Goal: Information Seeking & Learning: Learn about a topic

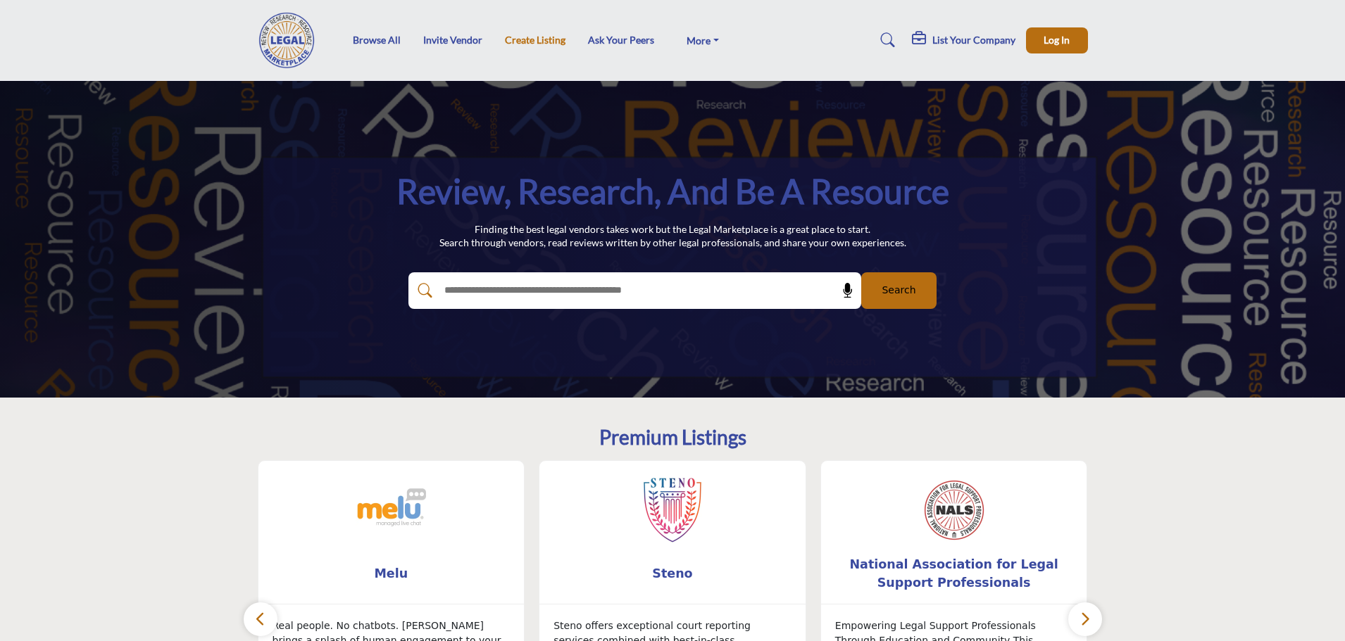
click at [551, 44] on link "Create Listing" at bounding box center [535, 40] width 61 height 12
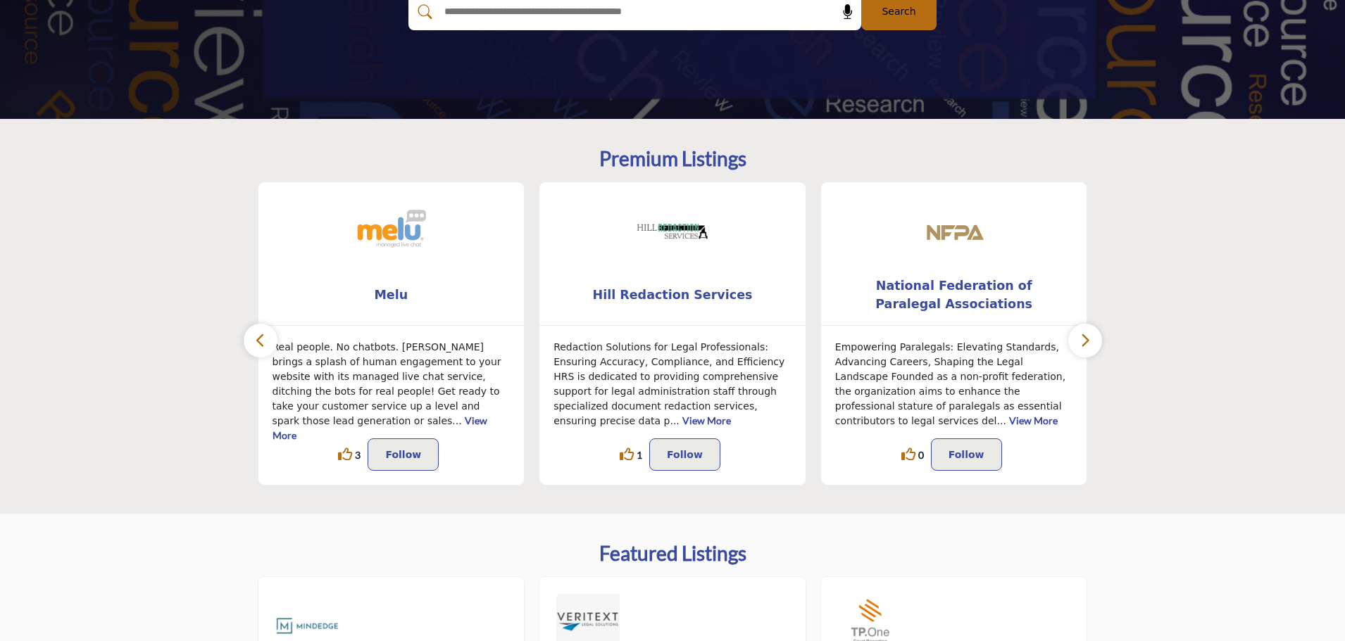
scroll to position [275, 0]
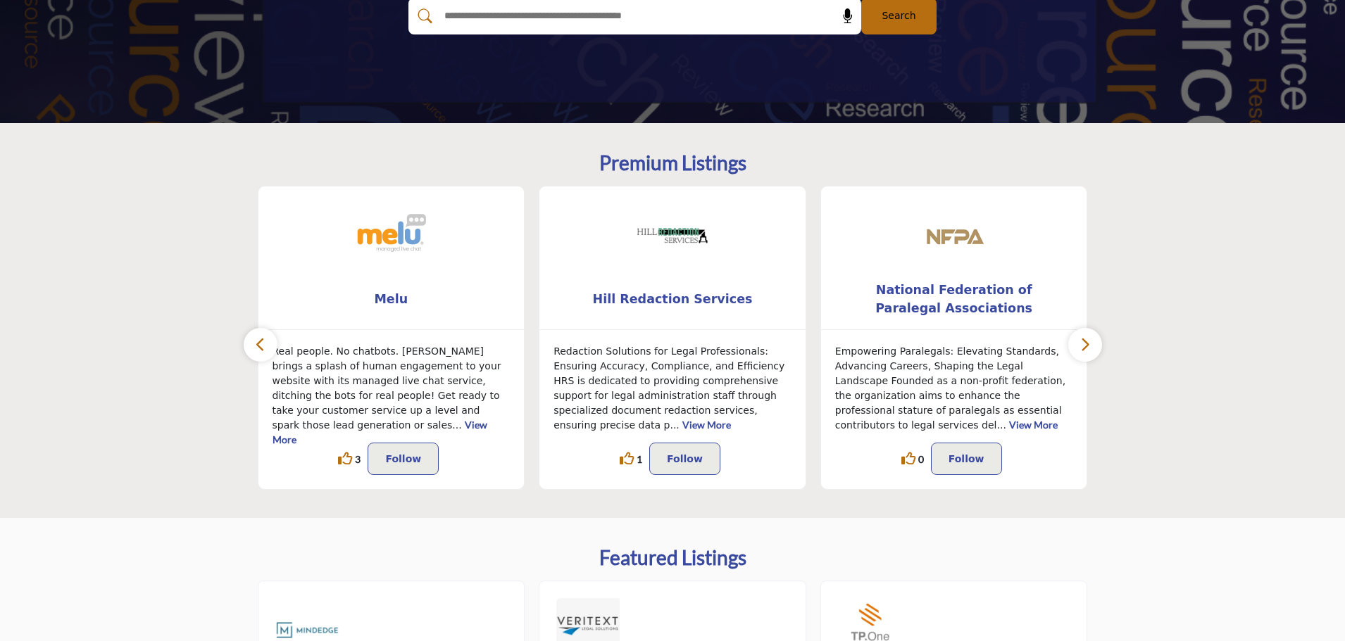
click at [1091, 348] on button "button" at bounding box center [1085, 345] width 34 height 34
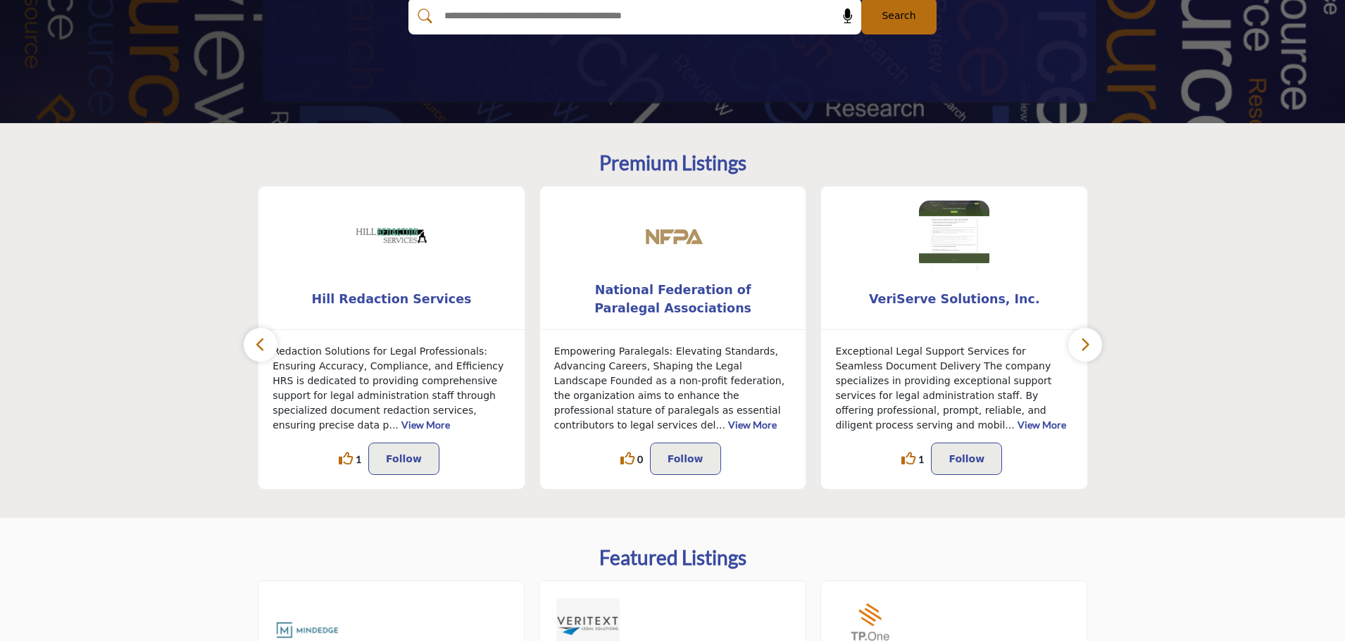
click at [1091, 348] on button "button" at bounding box center [1085, 345] width 34 height 34
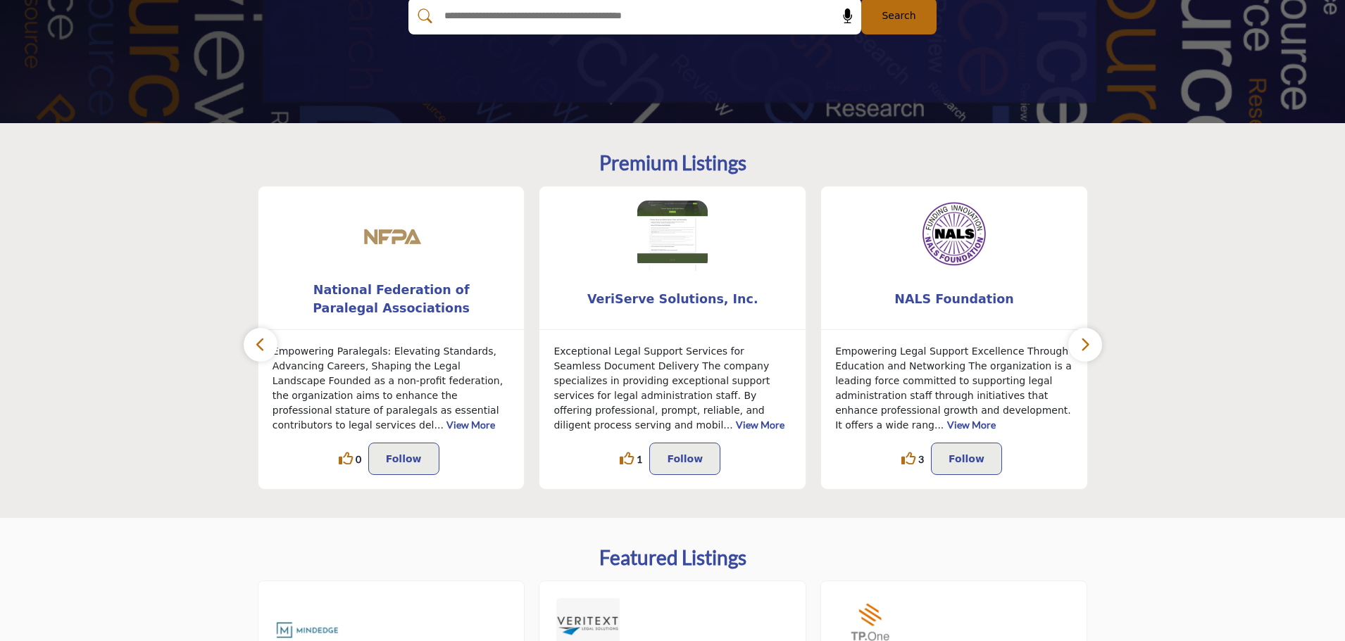
click at [1091, 348] on button "button" at bounding box center [1085, 345] width 34 height 34
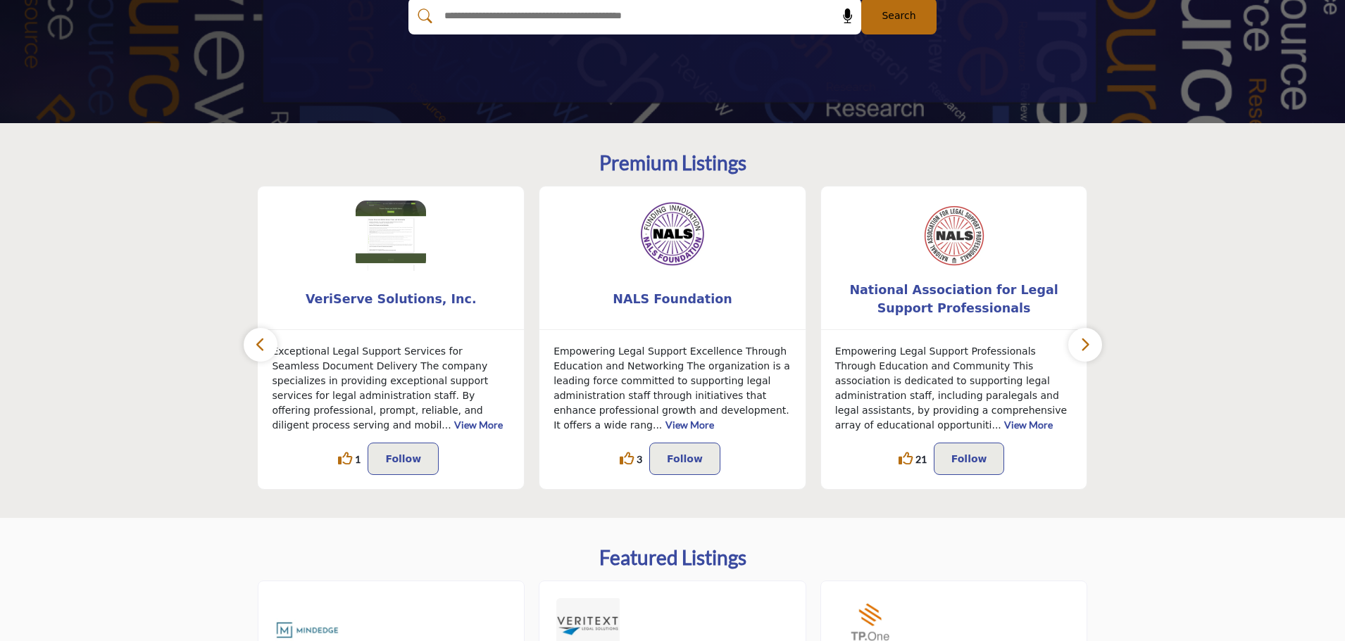
click at [1091, 348] on button "button" at bounding box center [1085, 345] width 34 height 34
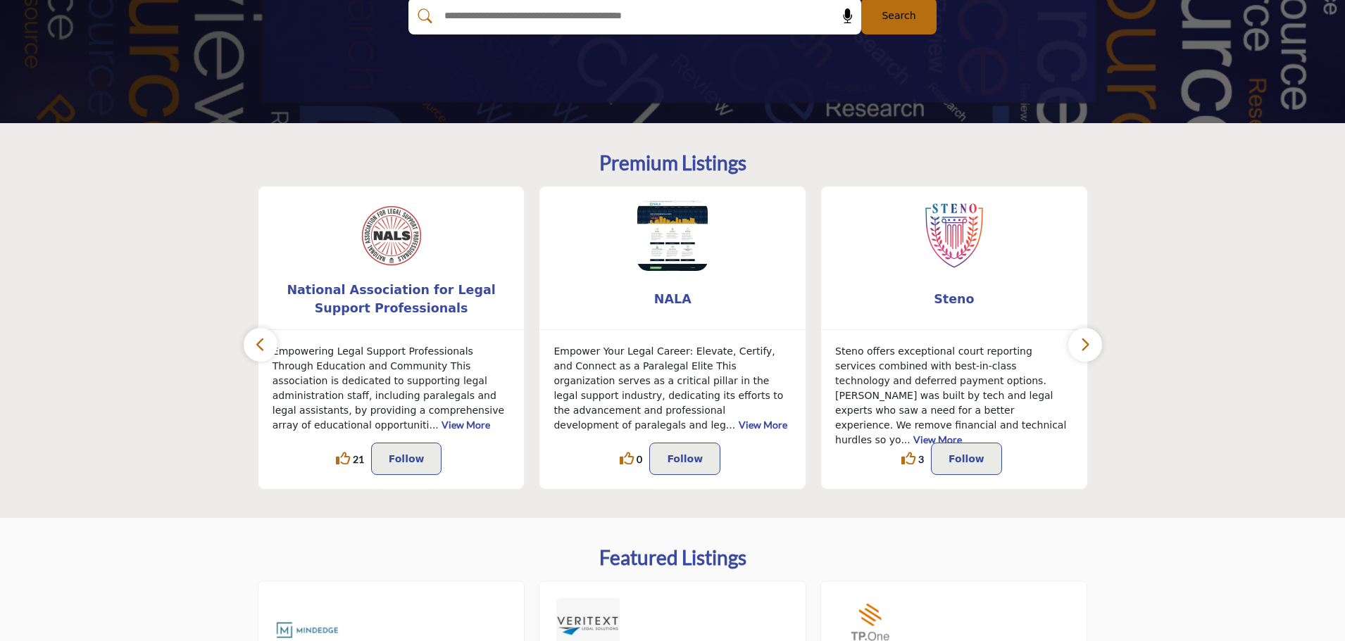
click at [1091, 348] on button "button" at bounding box center [1085, 345] width 34 height 34
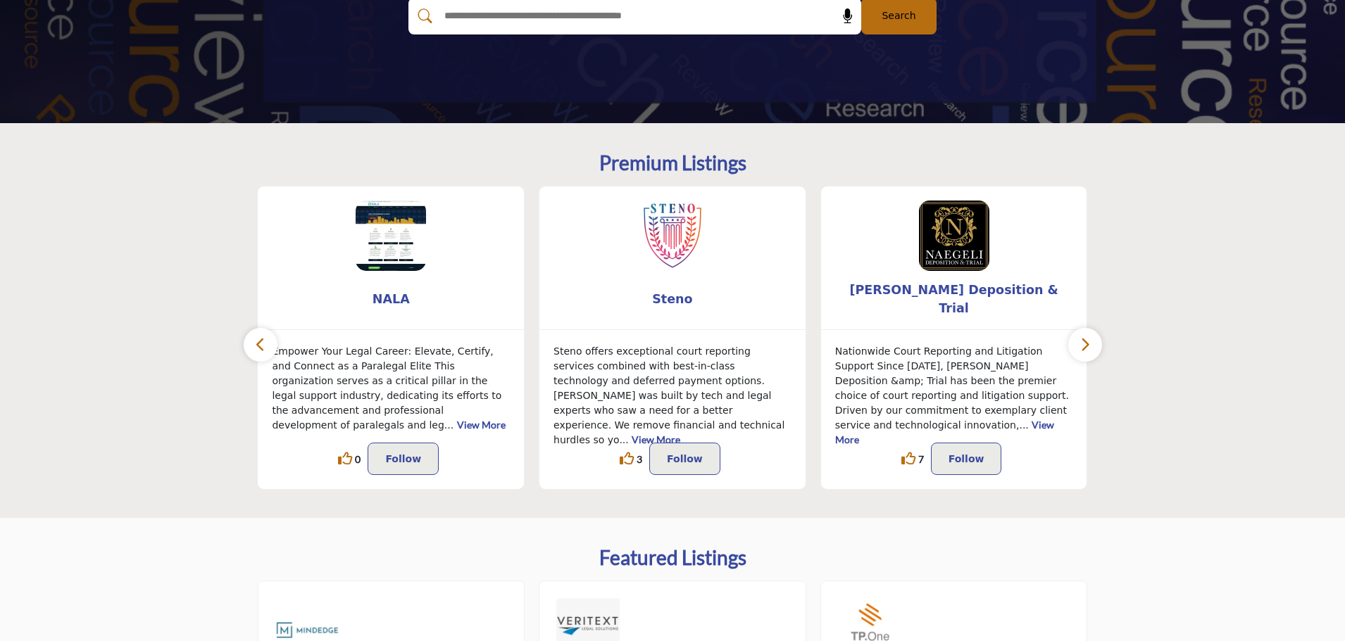
click at [648, 19] on input "text" at bounding box center [605, 16] width 336 height 21
type input "**********"
click at [861, 0] on button "Search" at bounding box center [898, 16] width 75 height 37
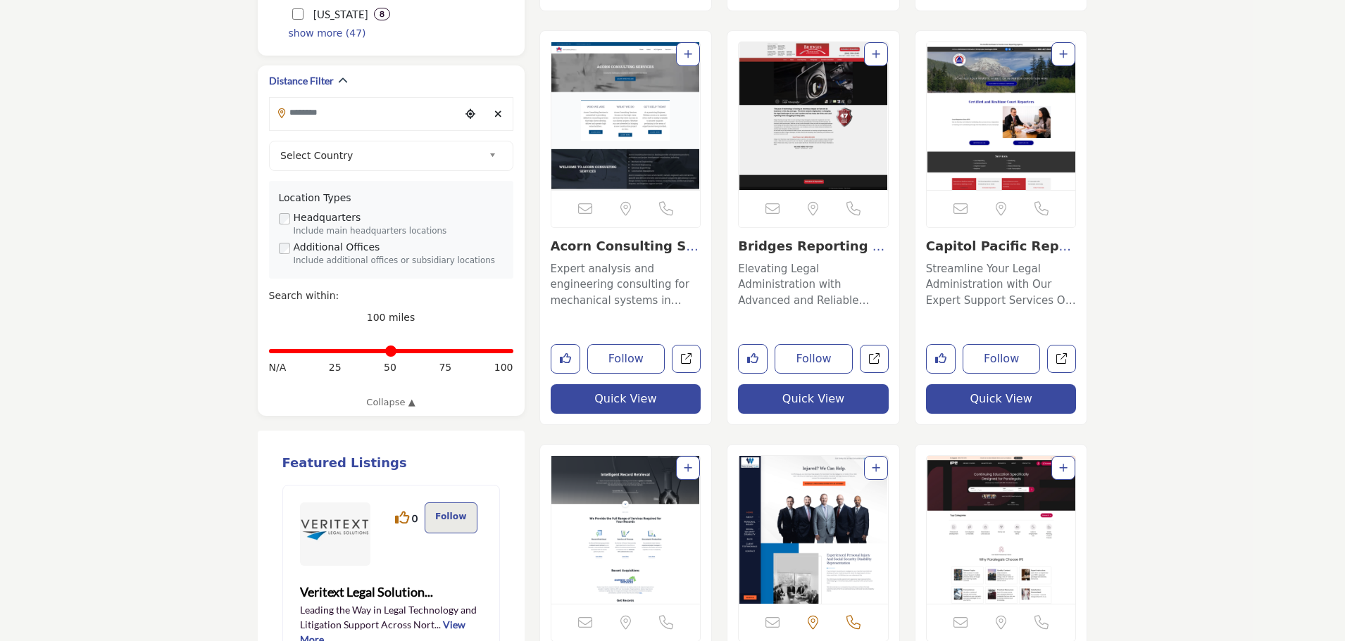
scroll to position [1601, 0]
